Goal: Transaction & Acquisition: Purchase product/service

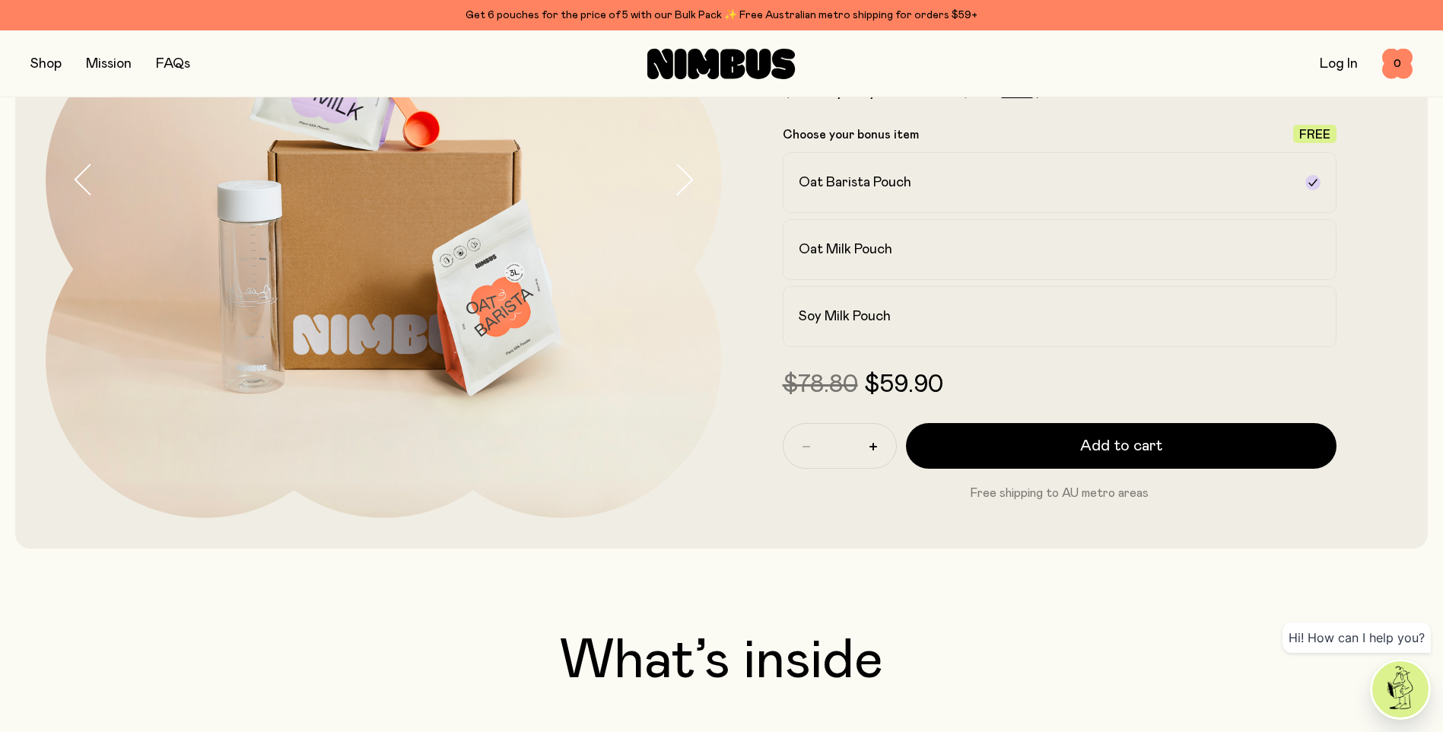
scroll to position [152, 0]
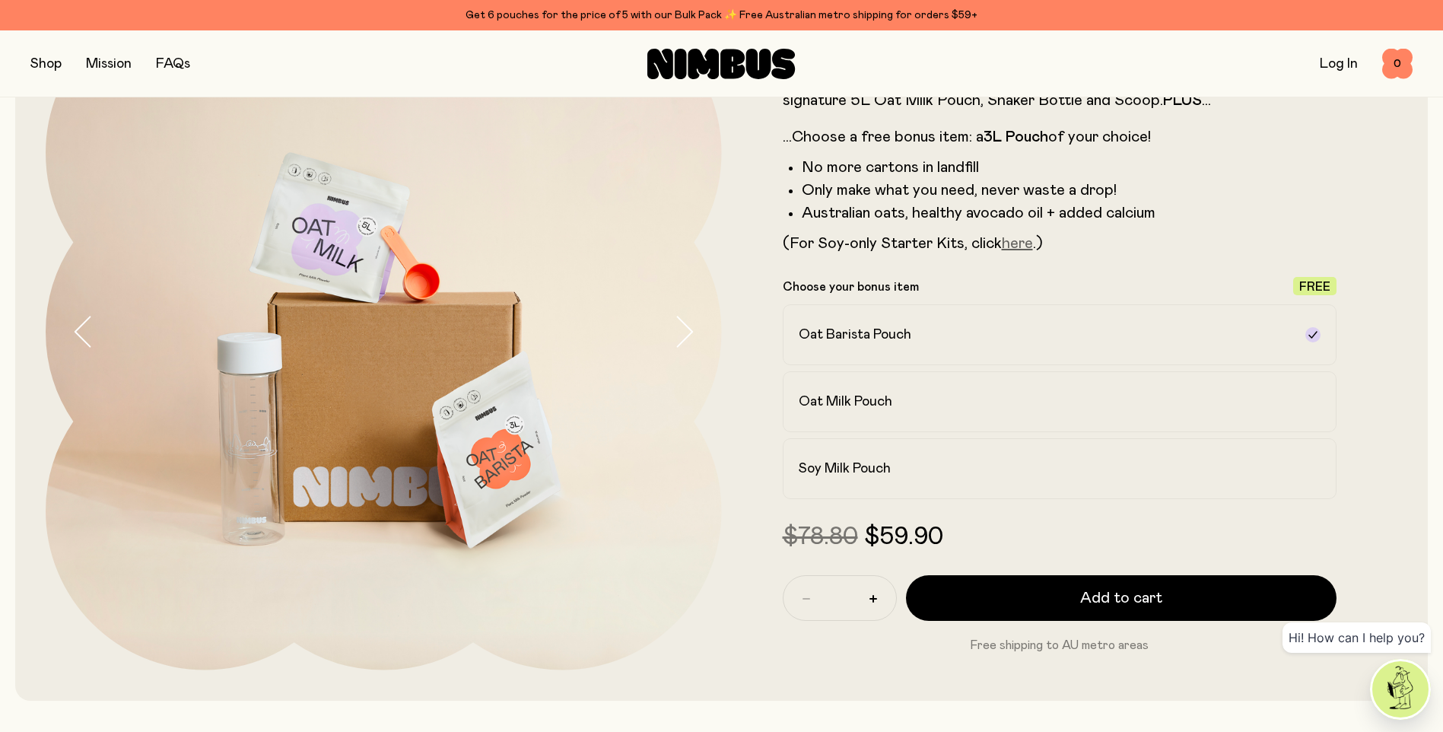
click at [1021, 240] on link "here" at bounding box center [1017, 243] width 31 height 15
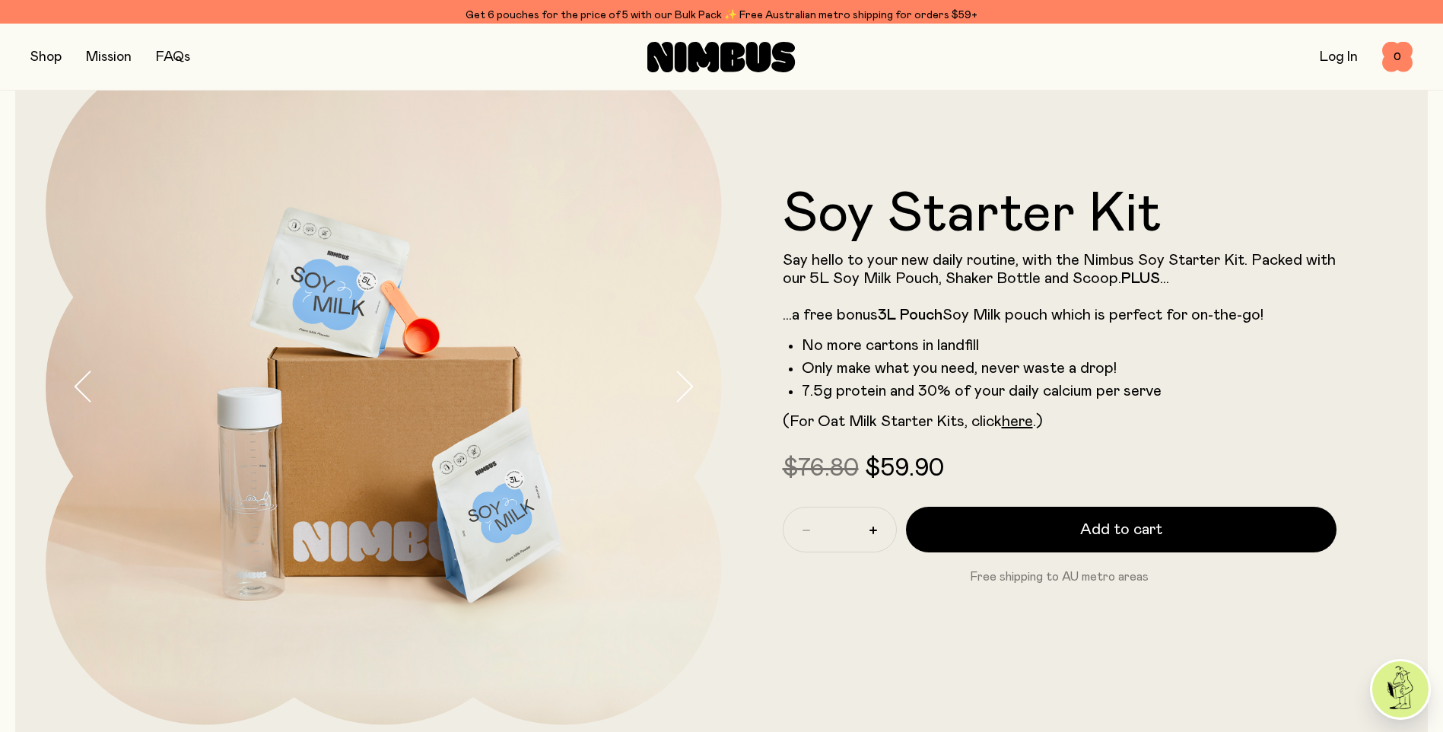
scroll to position [84, 0]
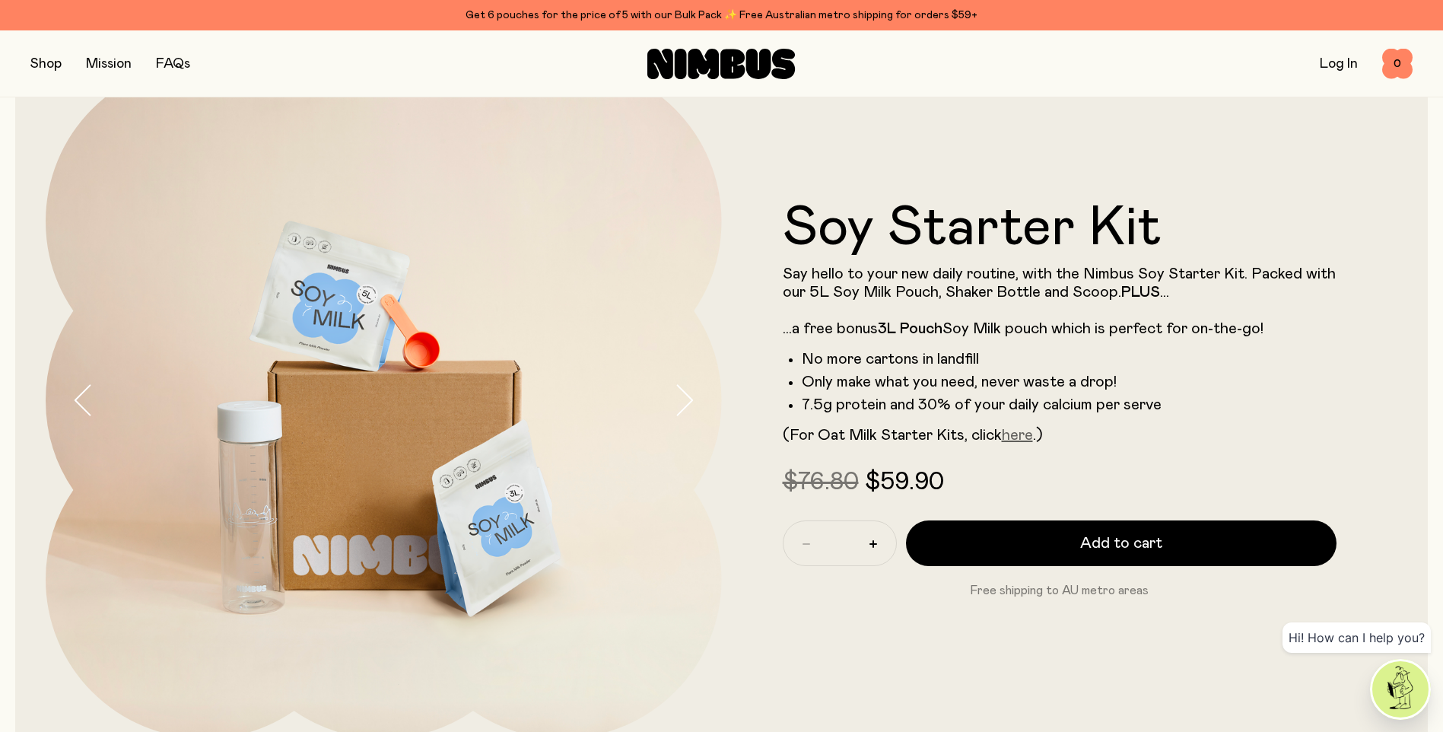
click at [1017, 435] on link "here" at bounding box center [1017, 435] width 31 height 15
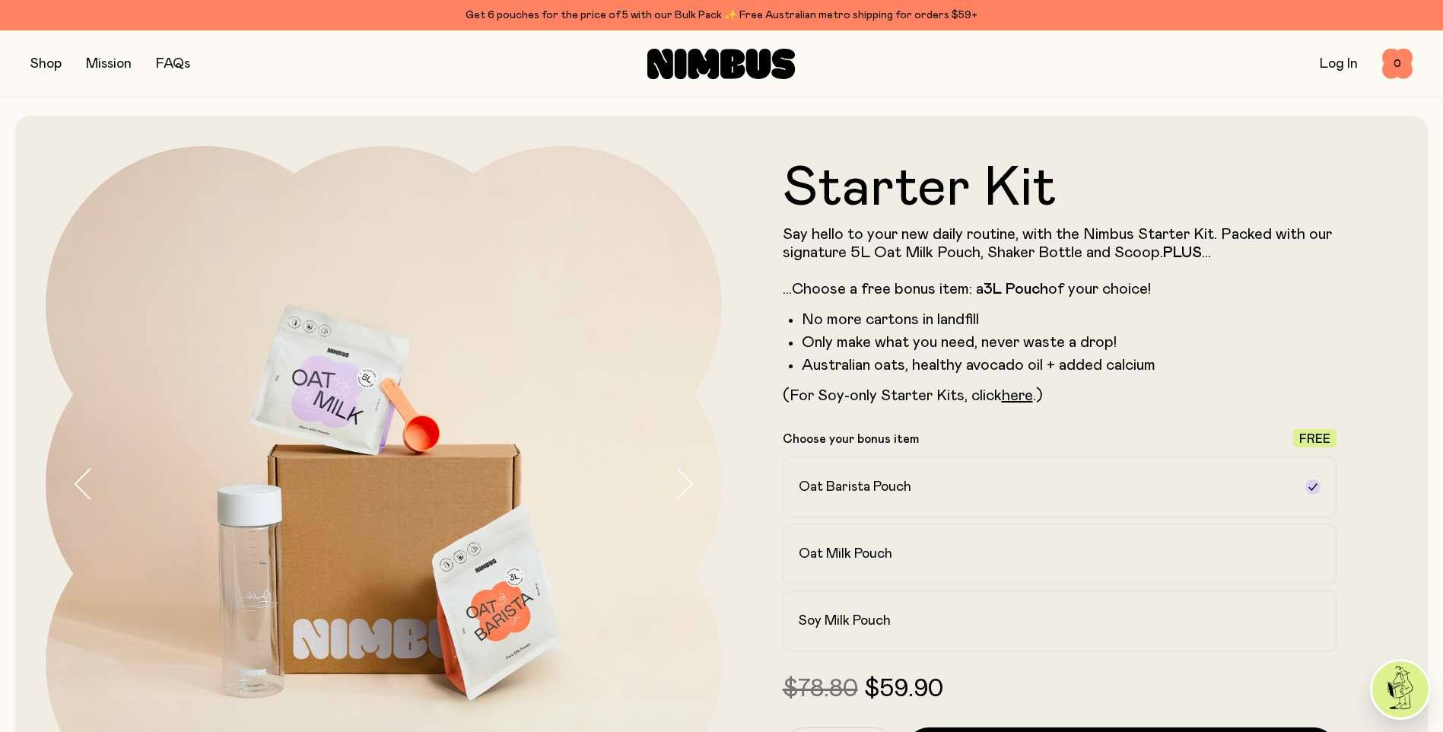
click at [47, 62] on button "button" at bounding box center [45, 63] width 31 height 21
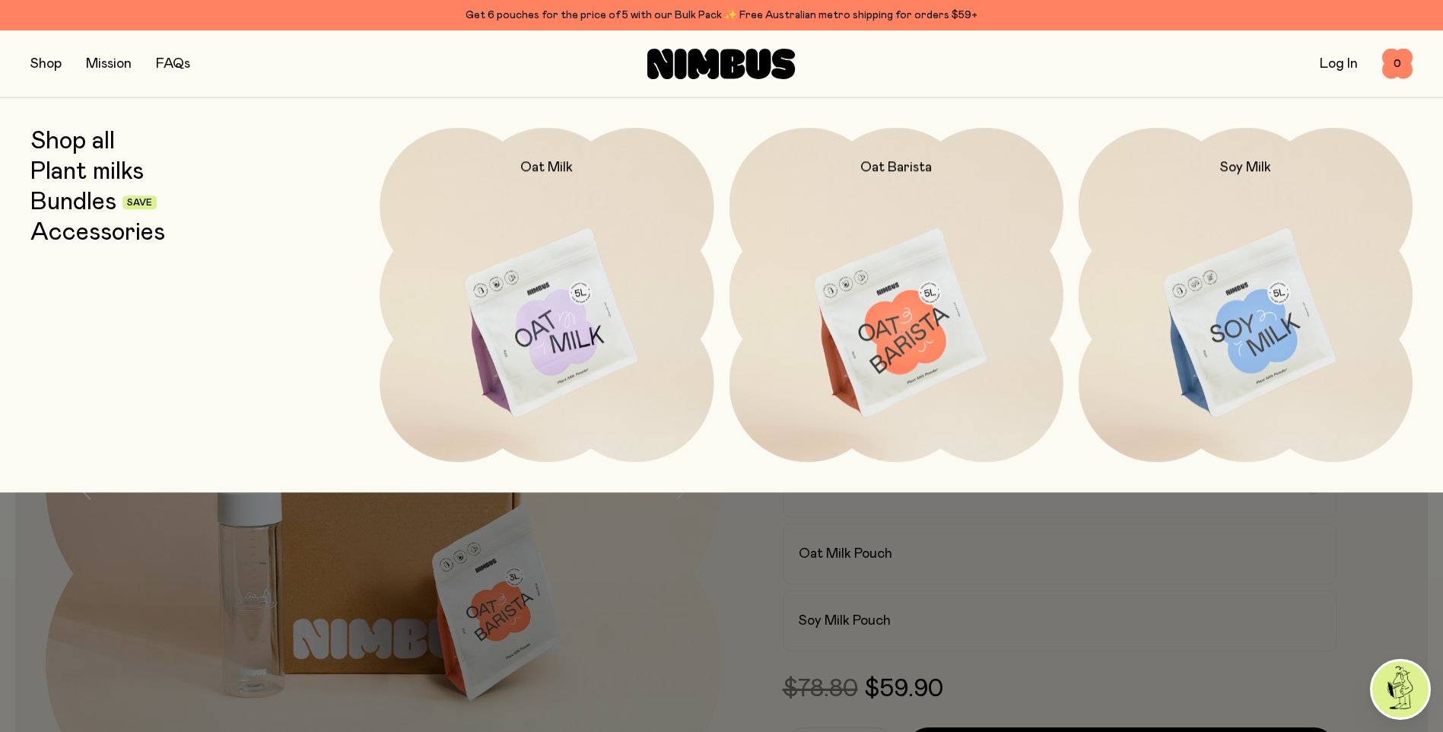
click at [557, 326] on img at bounding box center [547, 324] width 334 height 393
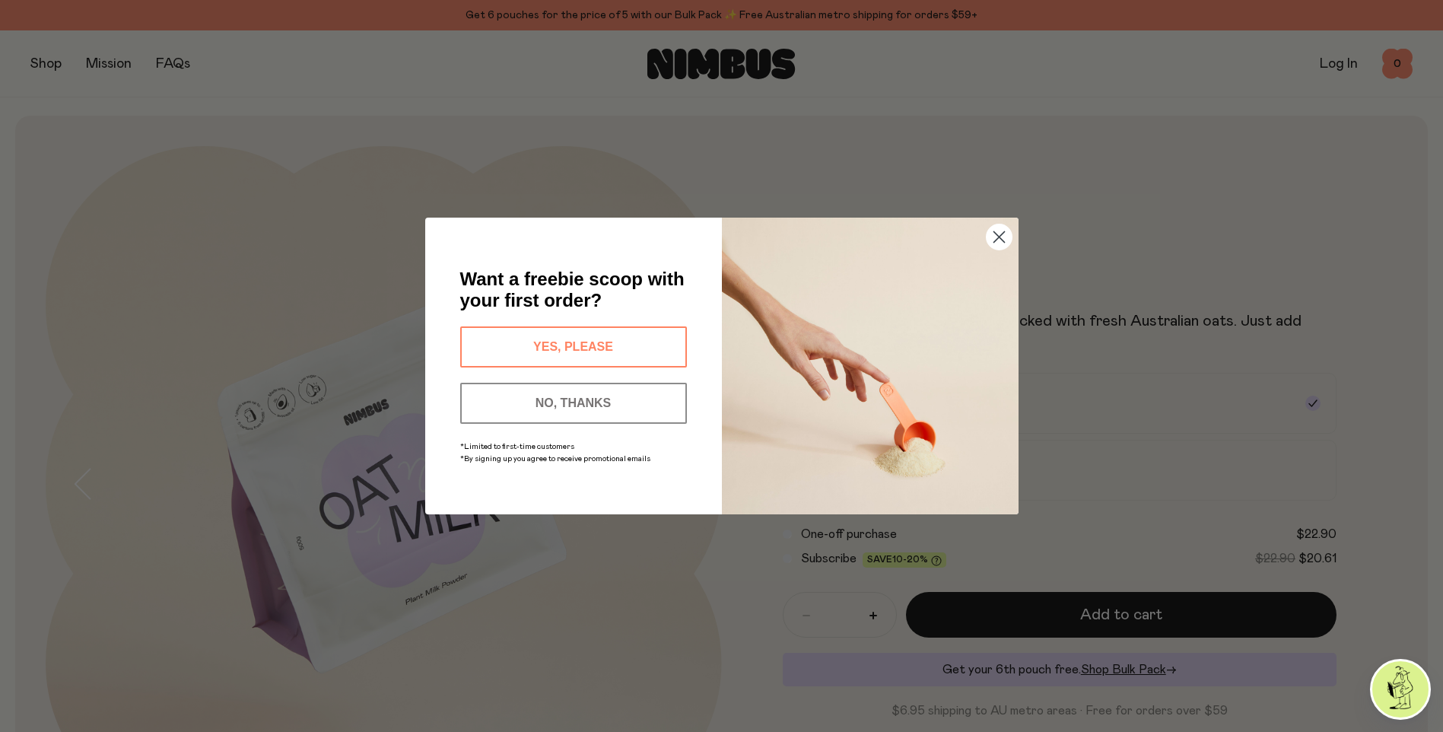
click at [646, 396] on button "NO, THANKS" at bounding box center [573, 403] width 227 height 41
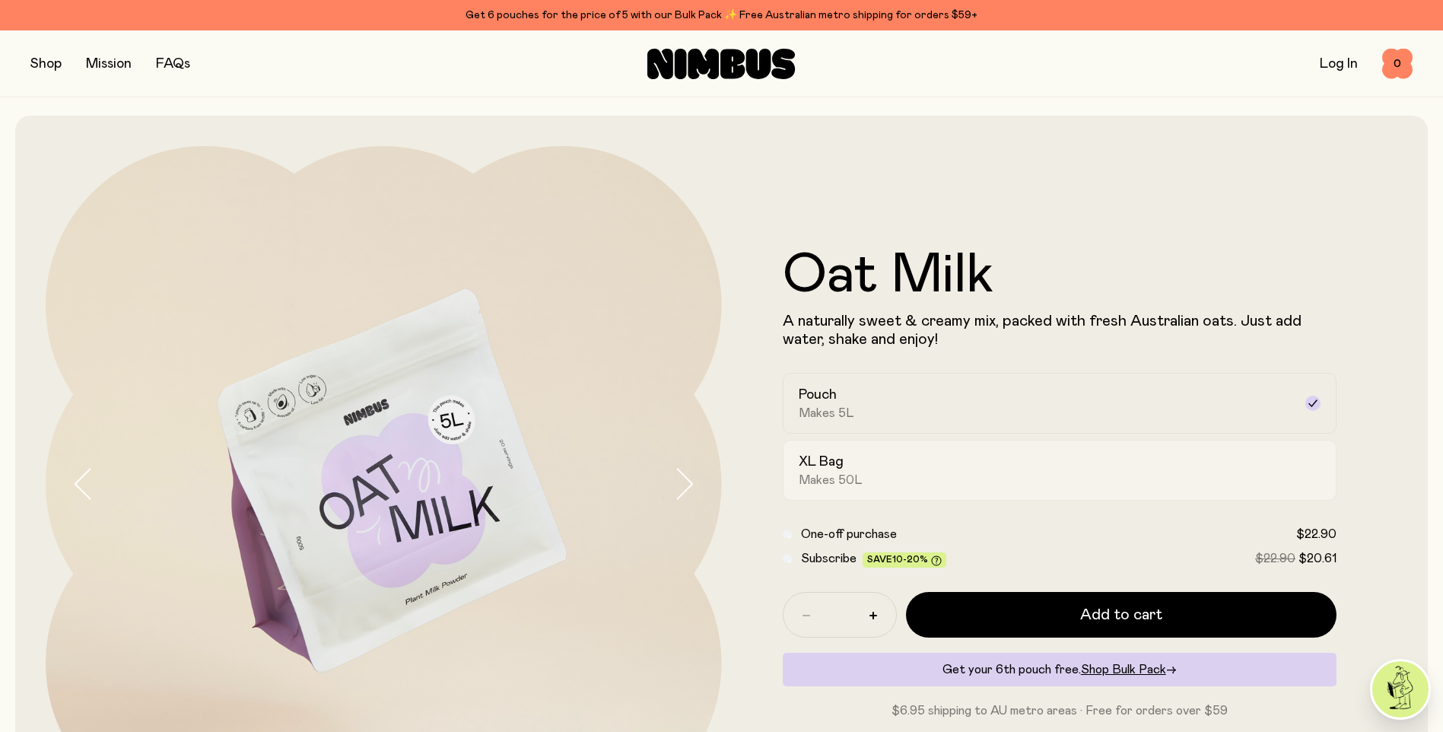
click at [867, 470] on div "XL Bag Makes 50L" at bounding box center [1046, 470] width 495 height 35
